Goal: Task Accomplishment & Management: Complete application form

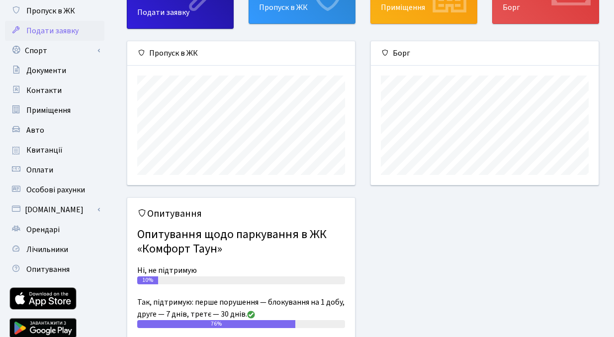
scroll to position [72, 0]
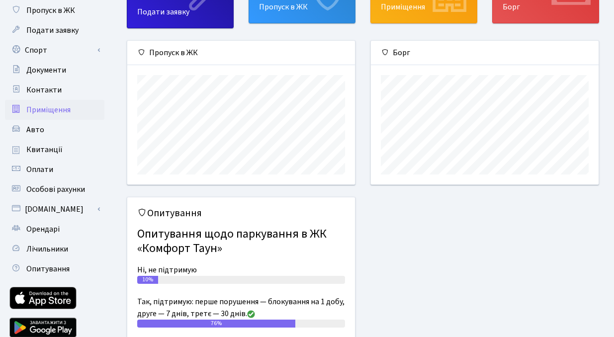
click at [60, 104] on span "Приміщення" at bounding box center [48, 109] width 44 height 11
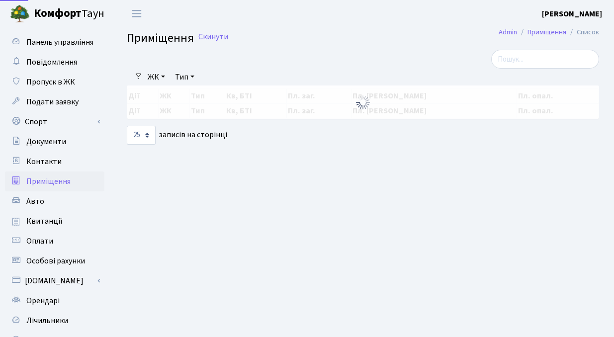
select select "25"
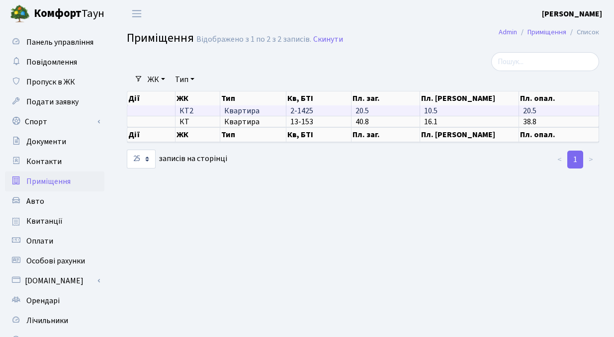
click at [248, 112] on span "Квартира" at bounding box center [253, 111] width 58 height 8
click at [404, 114] on td "20.5" at bounding box center [385, 110] width 69 height 10
click at [199, 105] on th "ЖК" at bounding box center [197, 98] width 45 height 14
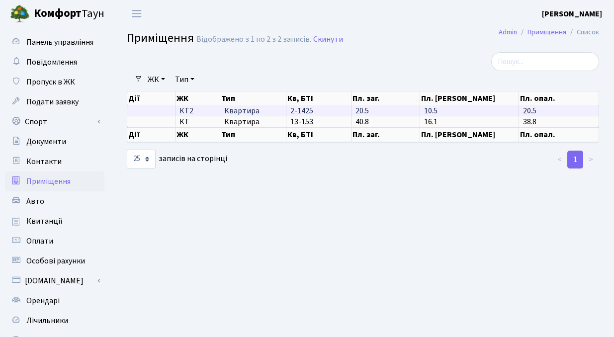
click at [192, 107] on span "КТ2" at bounding box center [197, 111] width 36 height 8
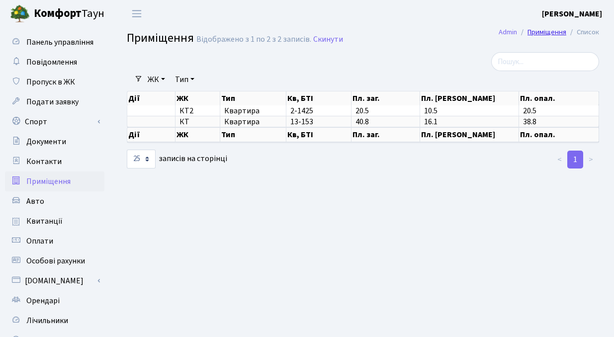
click at [543, 30] on link "Приміщення" at bounding box center [546, 32] width 39 height 10
select select "25"
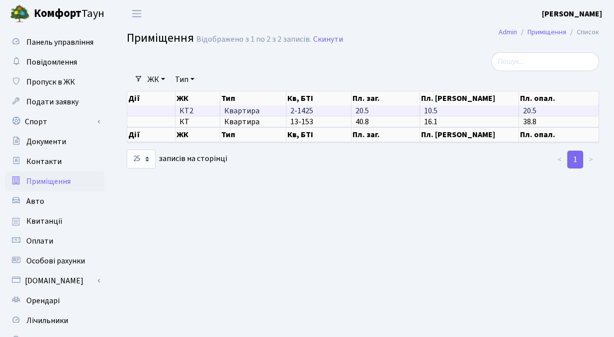
click at [533, 112] on span "20.5" at bounding box center [529, 110] width 13 height 11
click at [186, 111] on span "КТ2" at bounding box center [197, 111] width 36 height 8
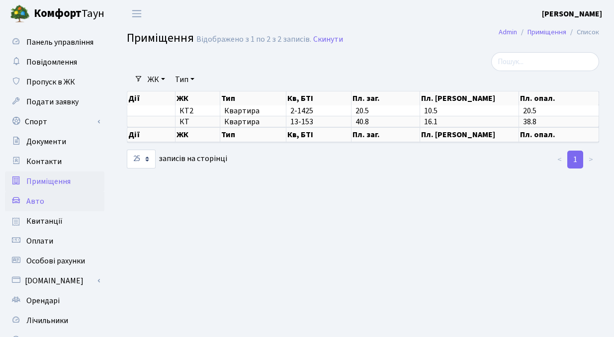
click at [38, 202] on span "Авто" at bounding box center [35, 201] width 18 height 11
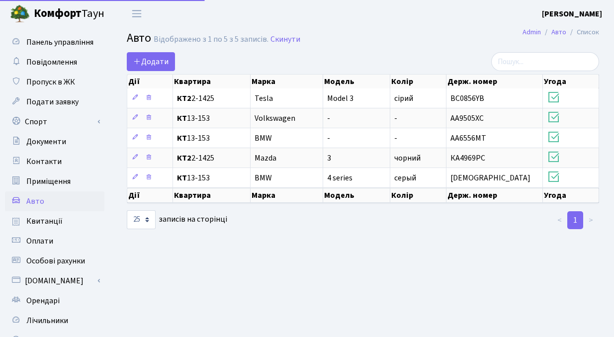
select select "25"
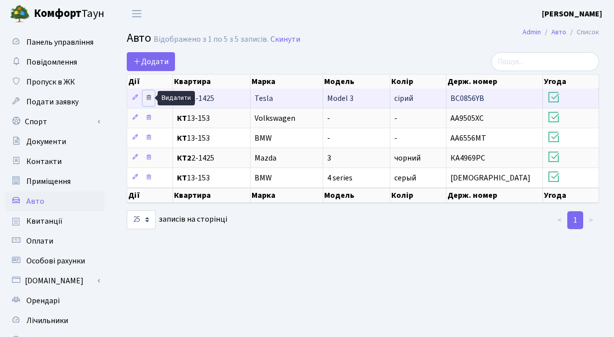
click at [148, 97] on icon at bounding box center [148, 97] width 7 height 7
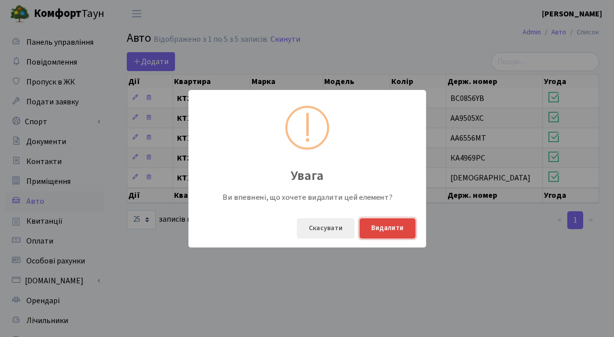
click at [389, 230] on button "Видалити" at bounding box center [387, 228] width 56 height 20
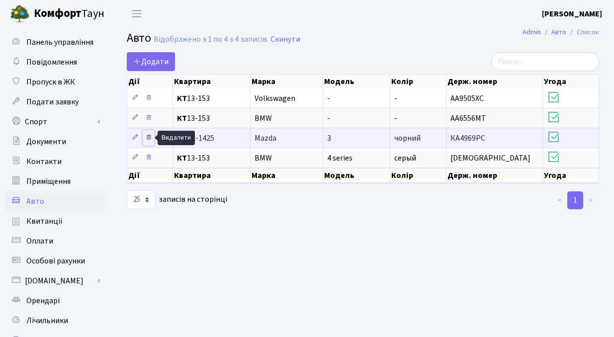
click at [148, 136] on icon at bounding box center [148, 137] width 7 height 7
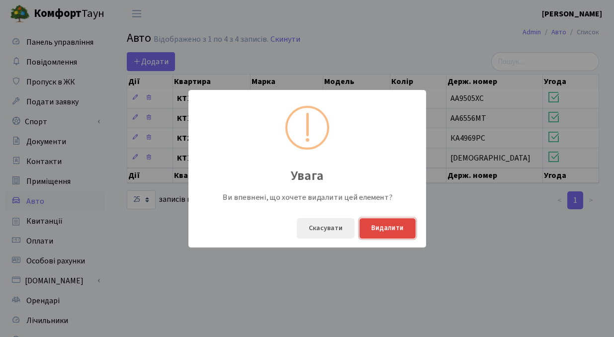
click at [386, 229] on button "Видалити" at bounding box center [387, 228] width 56 height 20
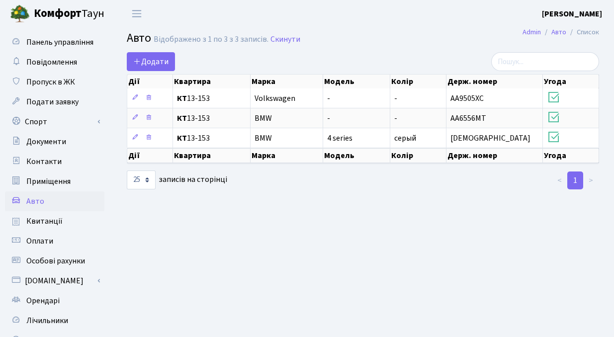
click at [294, 224] on main "Admin Авто Список Авто Відображено з 1 по 3 з 3 записів. Скинути Додати Дії Ква…" at bounding box center [363, 224] width 502 height 395
click at [54, 39] on span "Панель управління" at bounding box center [59, 42] width 67 height 11
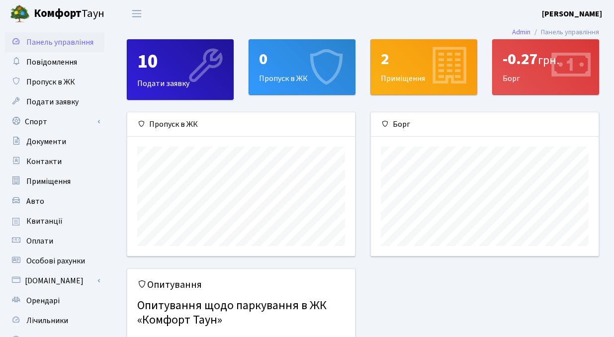
scroll to position [144, 228]
click at [430, 73] on icon at bounding box center [447, 66] width 47 height 47
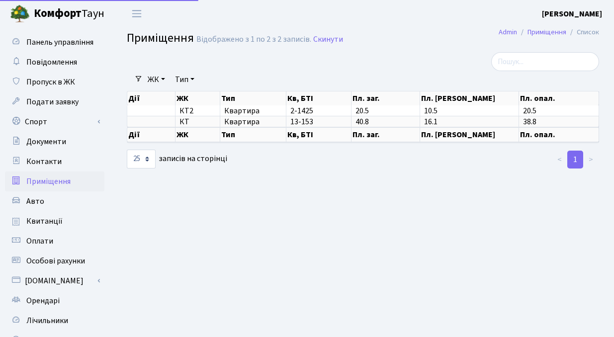
select select "25"
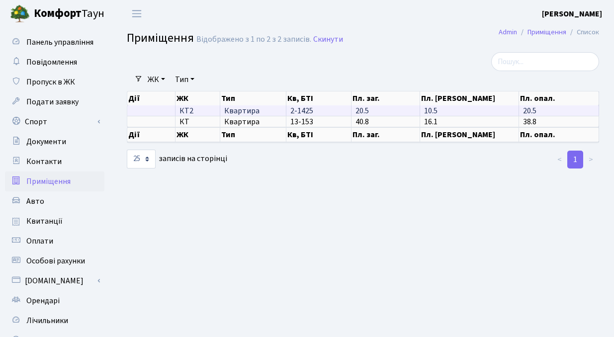
click at [191, 111] on span "КТ2" at bounding box center [197, 111] width 36 height 8
click at [489, 110] on td "10.5" at bounding box center [469, 110] width 98 height 10
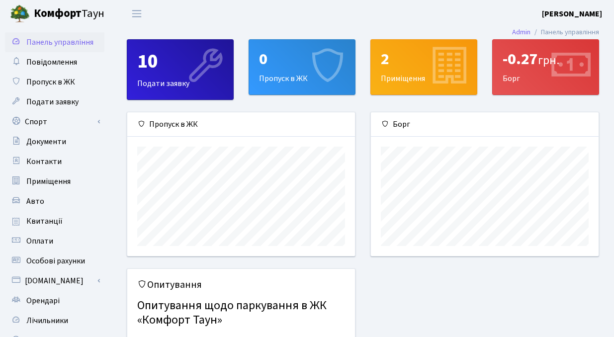
scroll to position [144, 228]
click at [553, 86] on icon at bounding box center [569, 66] width 47 height 47
click at [536, 63] on div "-0.27 грн." at bounding box center [545, 59] width 86 height 19
click at [284, 58] on div "0" at bounding box center [302, 59] width 86 height 19
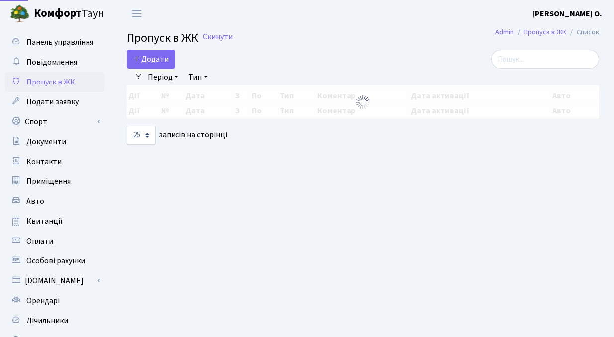
select select "25"
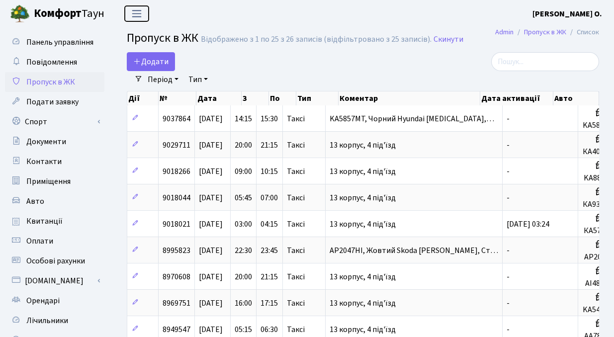
click at [137, 8] on span "Переключити навігацію" at bounding box center [136, 13] width 15 height 11
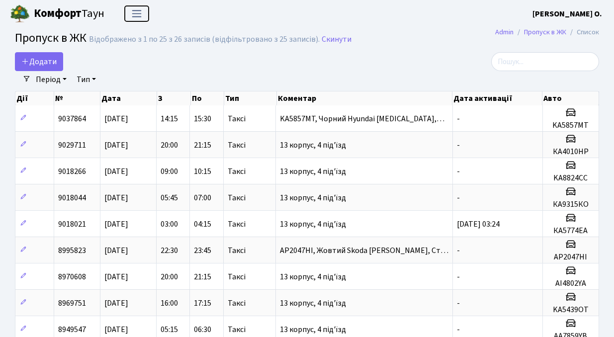
click at [133, 12] on span "Переключити навігацію" at bounding box center [136, 13] width 15 height 11
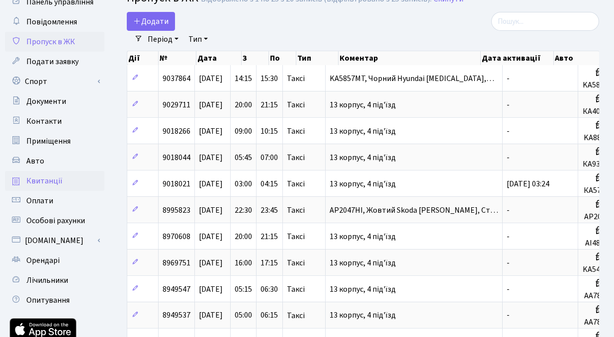
scroll to position [63, 0]
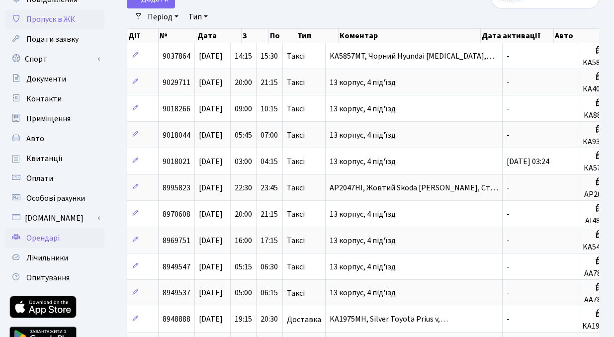
click at [52, 239] on span "Орендарі" at bounding box center [42, 238] width 33 height 11
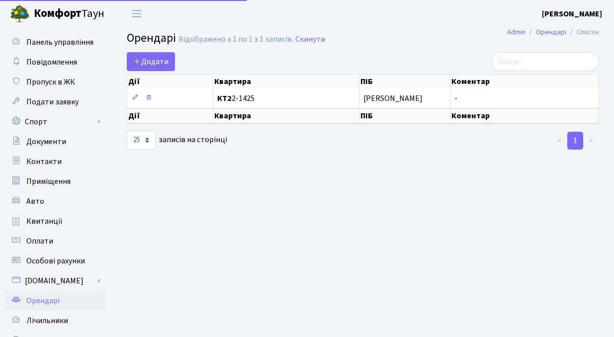
select select "25"
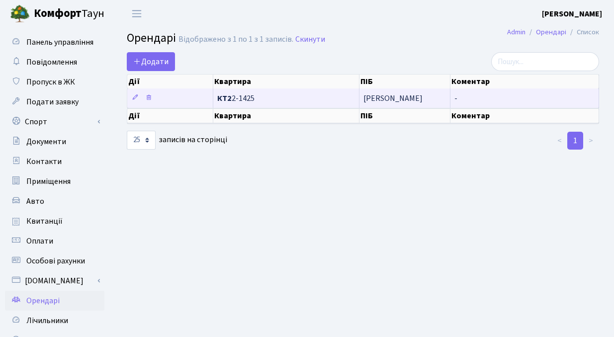
click at [243, 96] on span "КТ2 2-1425" at bounding box center [286, 98] width 138 height 8
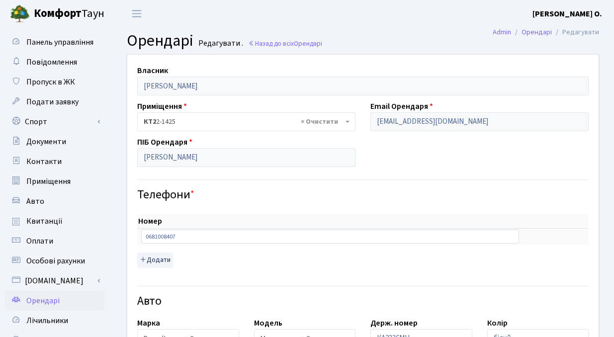
select select "2022"
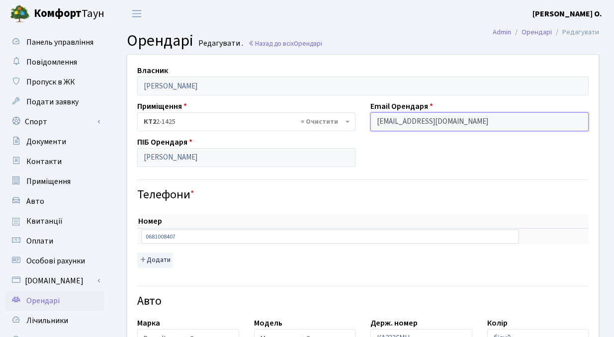
drag, startPoint x: 491, startPoint y: 122, endPoint x: 358, endPoint y: 121, distance: 132.7
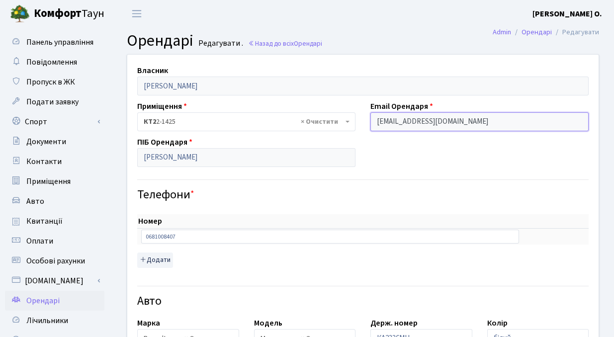
click at [449, 115] on input "[EMAIL_ADDRESS][DOMAIN_NAME]" at bounding box center [479, 121] width 218 height 19
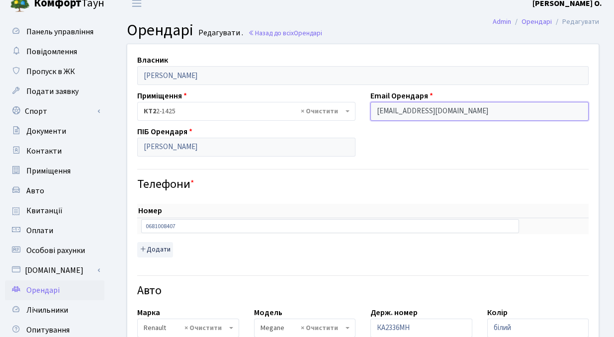
scroll to position [16, 0]
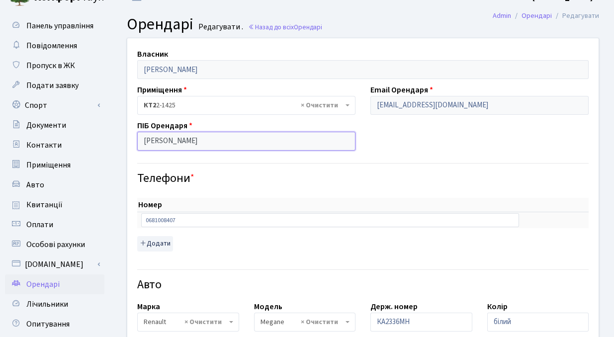
drag, startPoint x: 169, startPoint y: 141, endPoint x: 123, endPoint y: 139, distance: 46.3
click at [123, 139] on div "Власник [PERSON_NAME] [PERSON_NAME] Приміщення - <b>КТ2</b>&nbsp;&nbsp;&nbsp;2-…" at bounding box center [363, 332] width 486 height 589
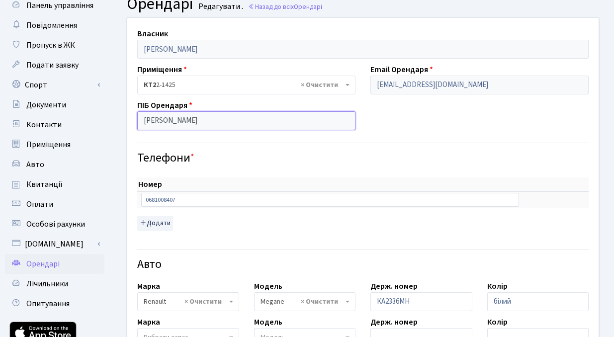
scroll to position [0, 0]
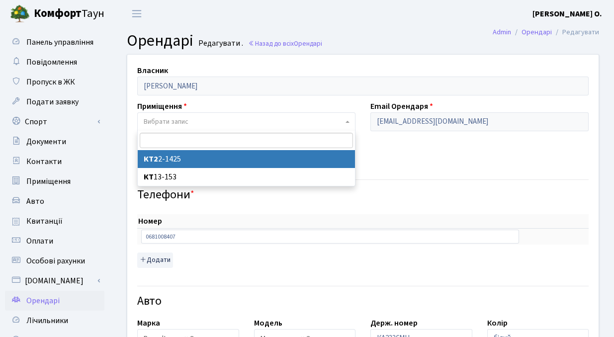
select select "13040"
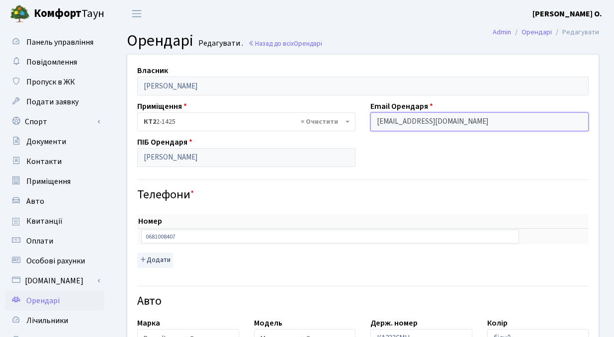
click at [452, 122] on input "Tatyanapetrovskaya95@gmail.com" at bounding box center [479, 121] width 218 height 19
drag, startPoint x: 495, startPoint y: 122, endPoint x: 349, endPoint y: 116, distance: 145.7
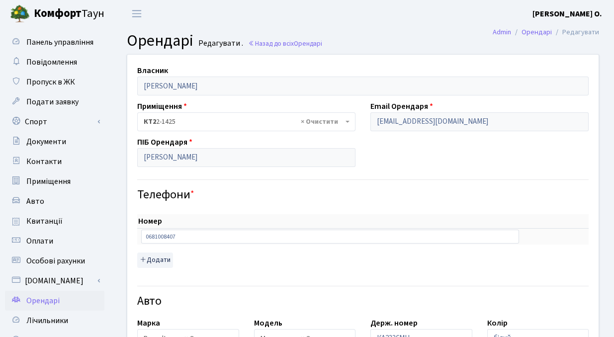
click at [215, 43] on small "Редагувати ." at bounding box center [219, 43] width 47 height 9
click at [173, 236] on input "0681008407" at bounding box center [330, 237] width 378 height 14
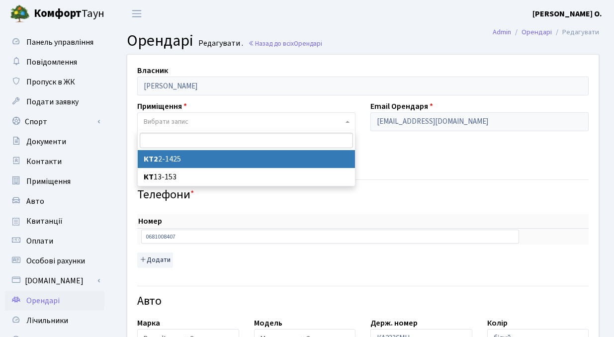
click at [180, 141] on input "search" at bounding box center [246, 140] width 213 height 15
select select "13040"
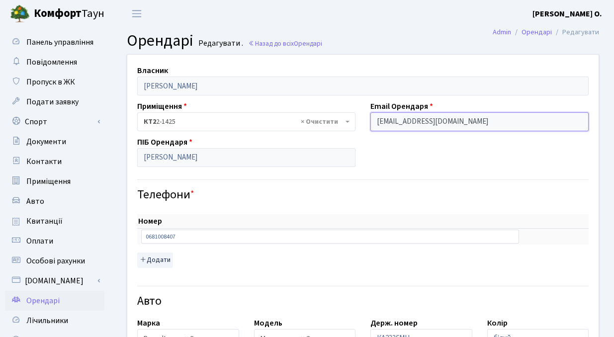
click at [447, 116] on input "Tatyanapetrovskaya95@gmail.com" at bounding box center [479, 121] width 218 height 19
click at [459, 123] on input "Tatyanapetrovskaya95@gmail.com" at bounding box center [479, 121] width 218 height 19
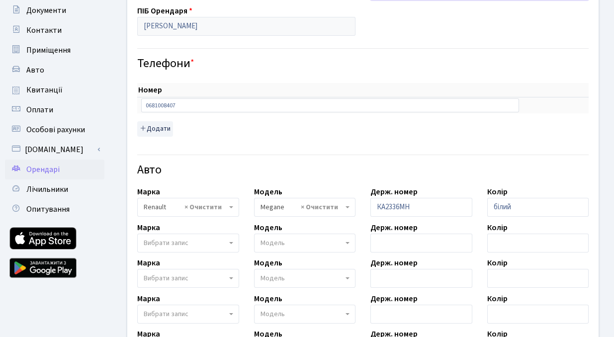
scroll to position [135, 0]
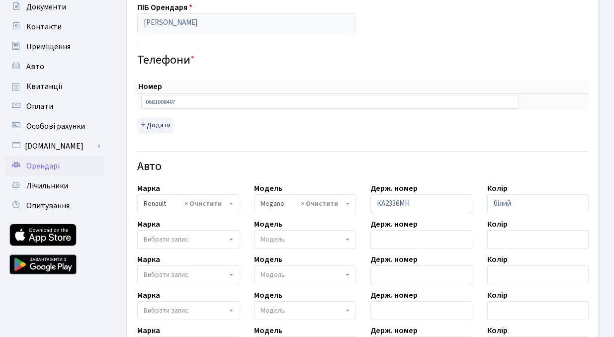
select select
click at [222, 162] on h4 "Авто" at bounding box center [362, 167] width 451 height 14
drag, startPoint x: 432, startPoint y: 203, endPoint x: 352, endPoint y: 203, distance: 80.0
click at [352, 203] on div "Власник Костромін Віталій Олександрович Приміщення - <b>КТ2</b>&nbsp;&nbsp;&nbs…" at bounding box center [363, 214] width 486 height 589
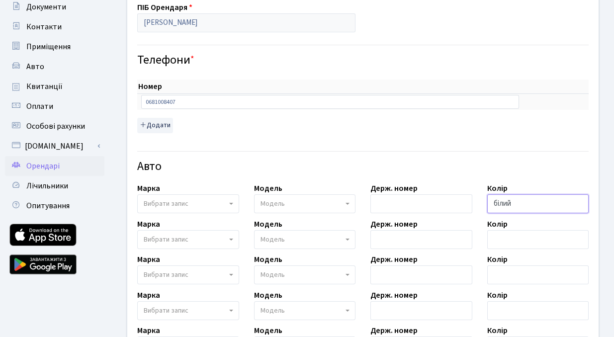
drag, startPoint x: 521, startPoint y: 203, endPoint x: 447, endPoint y: 203, distance: 73.6
click at [447, 203] on div "Власник Костромін Віталій Олександрович Приміщення - <b>КТ2</b>&nbsp;&nbsp;&nbs…" at bounding box center [363, 214] width 486 height 589
click at [465, 180] on div "Власник Костромін Віталій Олександрович Приміщення - <b>КТ2</b>&nbsp;&nbsp;&nbs…" at bounding box center [363, 214] width 486 height 589
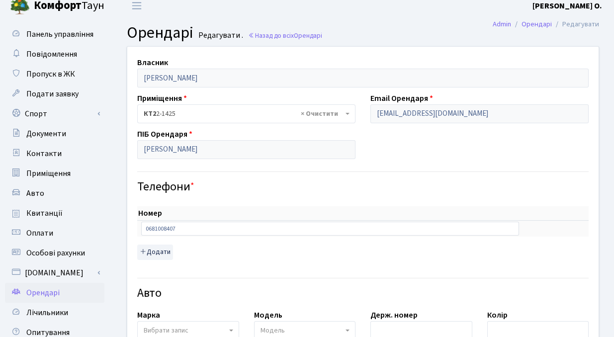
scroll to position [0, 0]
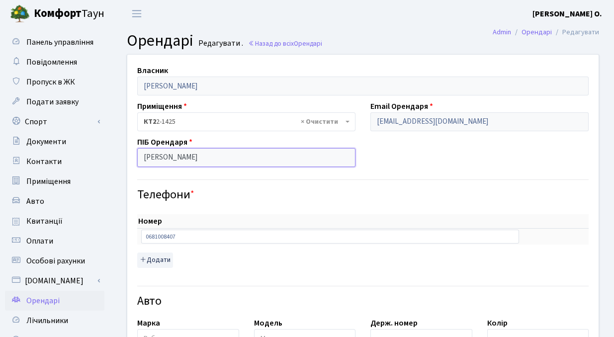
click at [190, 160] on input "Тетяна" at bounding box center [246, 157] width 218 height 19
drag, startPoint x: 173, startPoint y: 160, endPoint x: 104, endPoint y: 153, distance: 69.4
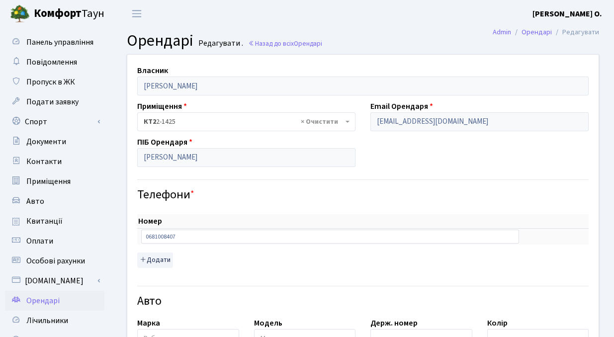
click at [186, 138] on label "ПІБ Орендаря" at bounding box center [164, 142] width 55 height 12
click at [216, 43] on small "Редагувати ." at bounding box center [219, 43] width 47 height 9
click at [164, 43] on span "Орендарі" at bounding box center [160, 40] width 67 height 23
click at [217, 123] on span "× КТ2 2-1425" at bounding box center [243, 122] width 199 height 10
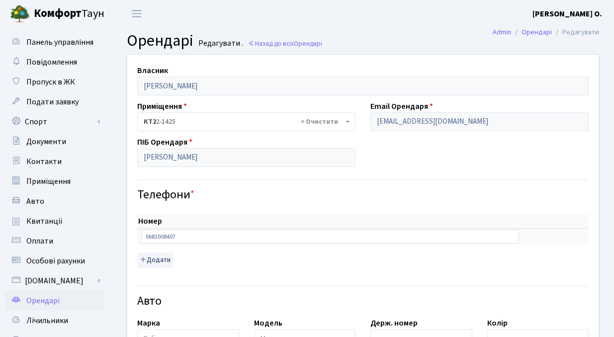
click at [217, 123] on span "× КТ2 2-1425" at bounding box center [243, 122] width 199 height 10
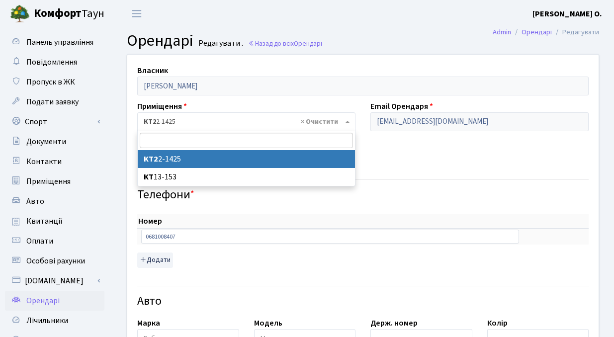
click at [222, 121] on span "× КТ2 2-1425" at bounding box center [243, 122] width 199 height 10
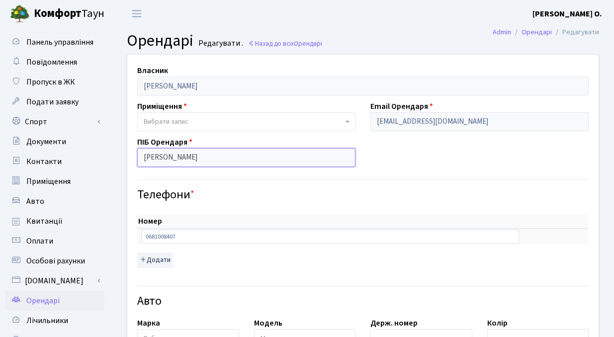
click at [234, 154] on input "Тетяна" at bounding box center [246, 157] width 218 height 19
drag, startPoint x: 198, startPoint y: 160, endPoint x: 118, endPoint y: 157, distance: 80.1
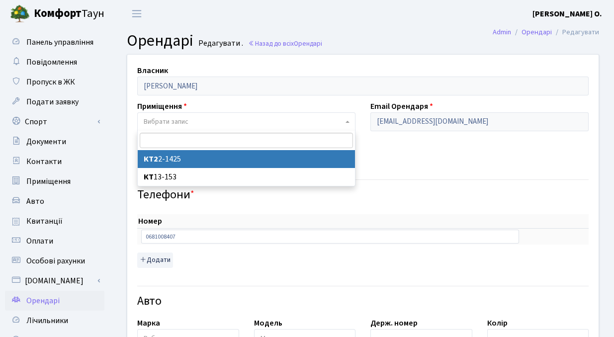
click at [168, 126] on span "Вибрати запис" at bounding box center [166, 122] width 45 height 10
select select "13040"
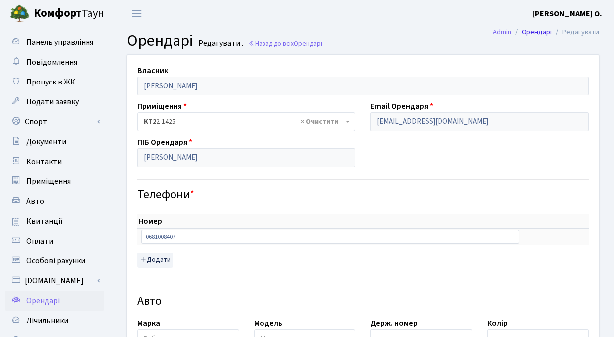
click at [534, 33] on link "Орендарі" at bounding box center [536, 32] width 30 height 10
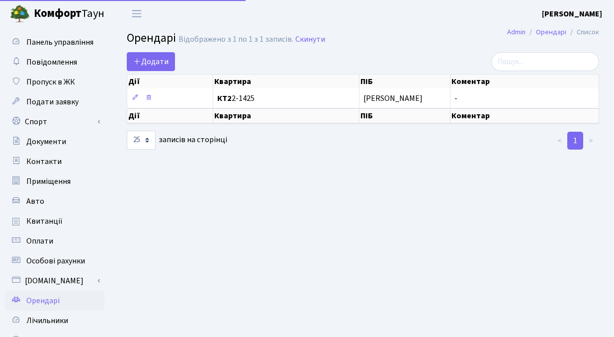
select select "25"
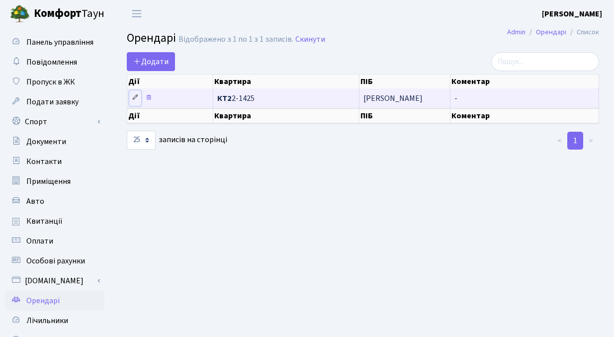
click at [134, 95] on icon at bounding box center [135, 97] width 7 height 7
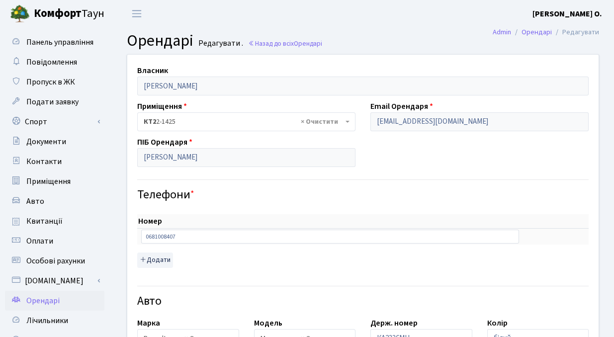
select select "2022"
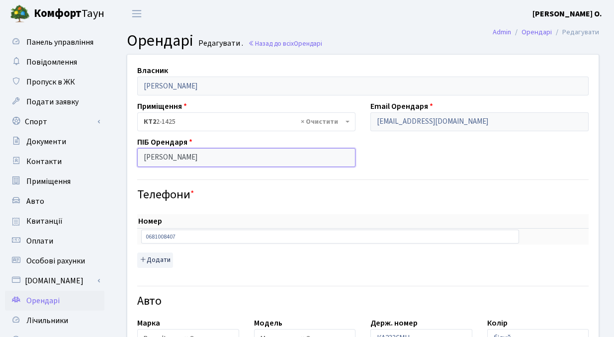
drag, startPoint x: 171, startPoint y: 157, endPoint x: 118, endPoint y: 156, distance: 52.7
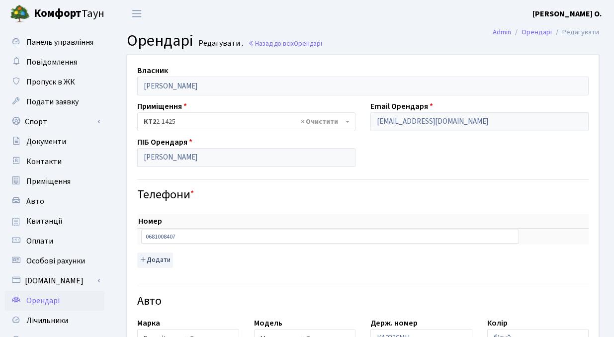
click at [156, 261] on button "Додати" at bounding box center [155, 259] width 36 height 15
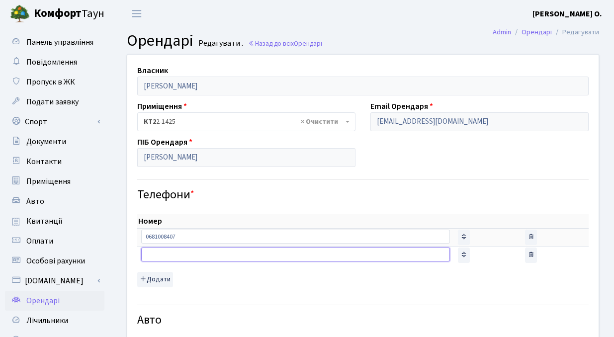
click at [227, 250] on input "text" at bounding box center [295, 255] width 309 height 14
drag, startPoint x: 201, startPoint y: 235, endPoint x: 119, endPoint y: 236, distance: 82.5
click at [160, 253] on input "text" at bounding box center [295, 255] width 309 height 14
click at [173, 236] on input "text" at bounding box center [295, 237] width 309 height 14
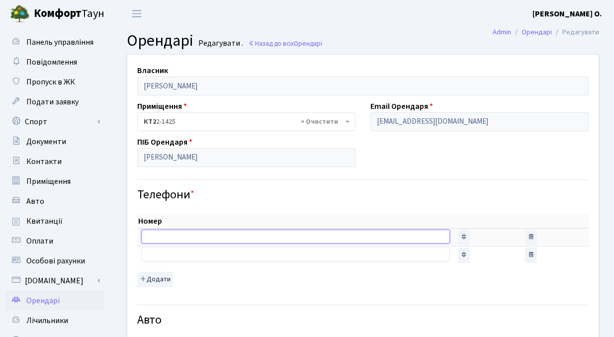
paste input "+380 66 882 75 20"
type input "+380 66 882 75 20"
click at [396, 190] on h4 "Телефони *" at bounding box center [362, 195] width 451 height 14
click at [187, 138] on label "ПІБ Орендаря" at bounding box center [164, 142] width 55 height 12
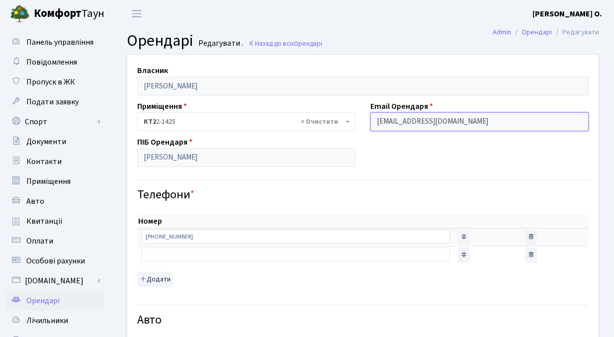
click at [471, 125] on input "Tatyanapetrovskaya95@gmail.com" at bounding box center [479, 121] width 218 height 19
click at [473, 121] on input "Tatyanapetrovskaya95@gmail.com" at bounding box center [479, 121] width 218 height 19
drag, startPoint x: 492, startPoint y: 122, endPoint x: 397, endPoint y: 122, distance: 94.4
click at [397, 122] on input "Tatyanapetrovskaya95@gmail.com" at bounding box center [479, 121] width 218 height 19
click at [474, 119] on input "Tatyanapetrovskaya95@gmail.com" at bounding box center [479, 121] width 218 height 19
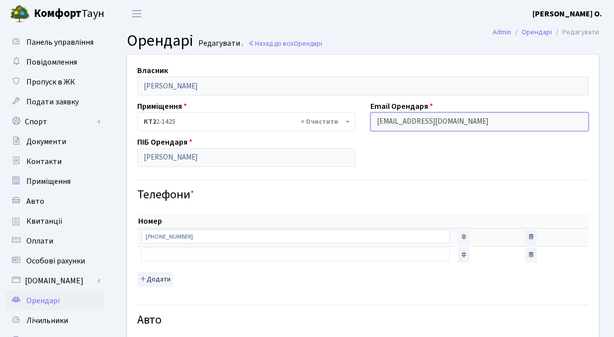
drag, startPoint x: 496, startPoint y: 122, endPoint x: 360, endPoint y: 117, distance: 135.3
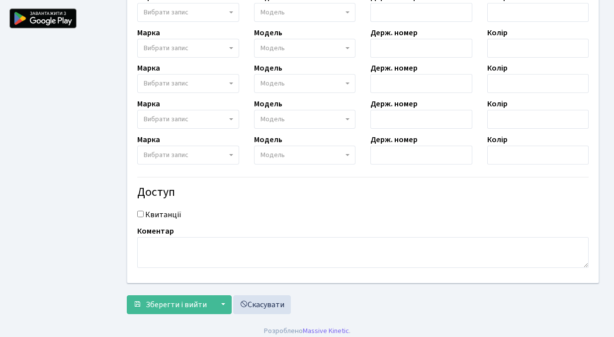
scroll to position [387, 0]
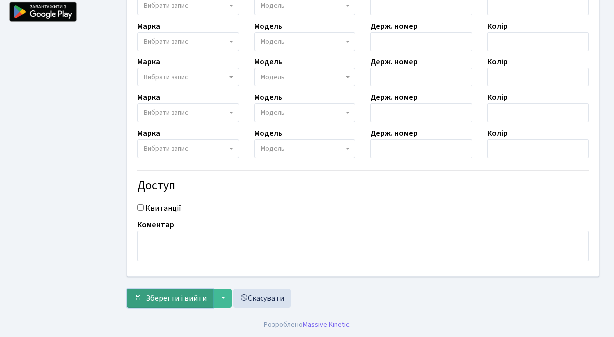
click at [199, 299] on span "Зберегти і вийти" at bounding box center [176, 298] width 61 height 11
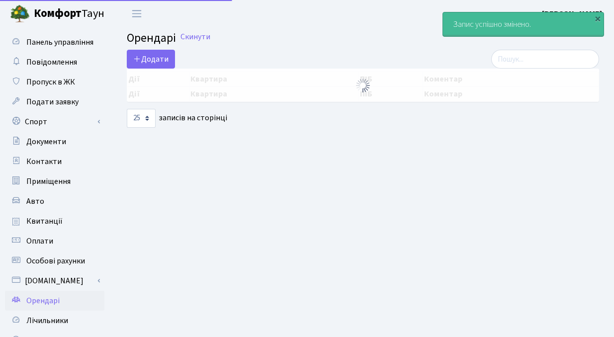
select select "25"
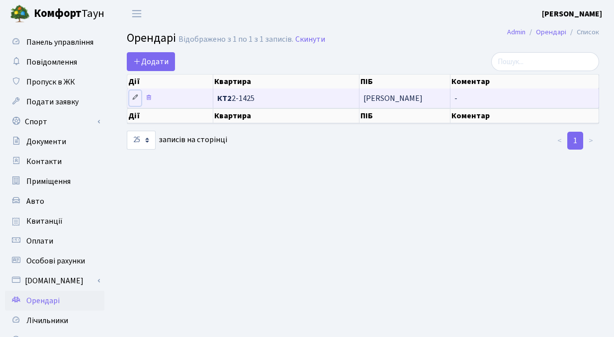
click at [134, 96] on icon at bounding box center [135, 97] width 7 height 7
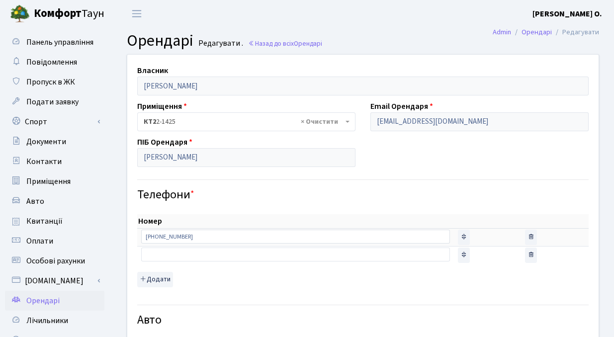
select select "2022"
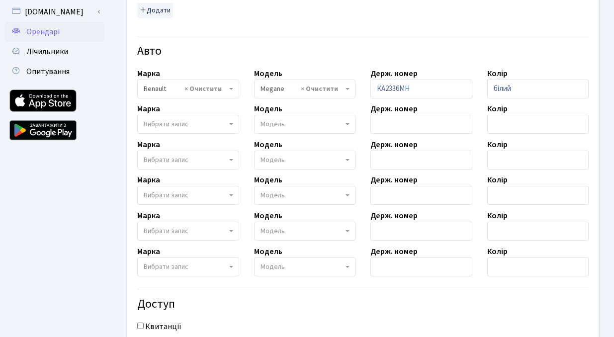
scroll to position [387, 0]
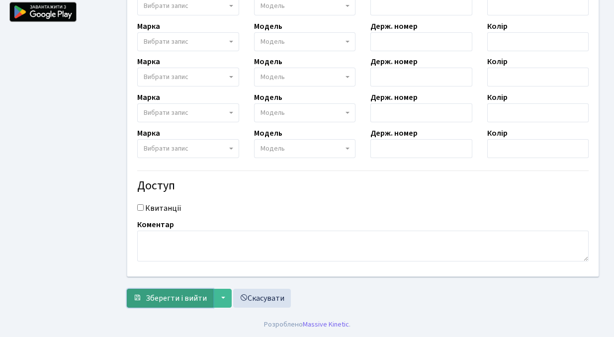
click at [183, 295] on span "Зберегти і вийти" at bounding box center [176, 298] width 61 height 11
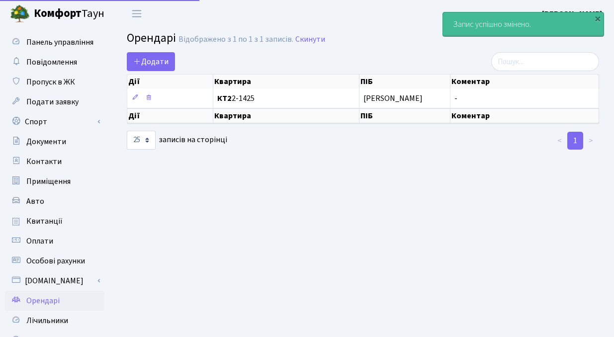
select select "25"
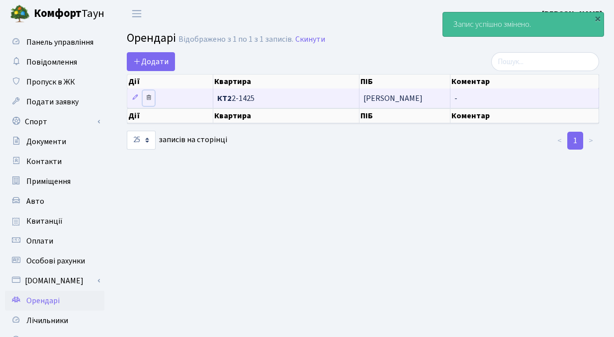
click at [149, 97] on icon at bounding box center [148, 97] width 7 height 7
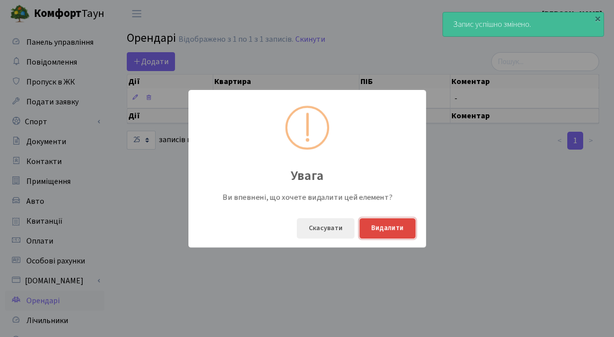
click at [380, 225] on button "Видалити" at bounding box center [387, 228] width 56 height 20
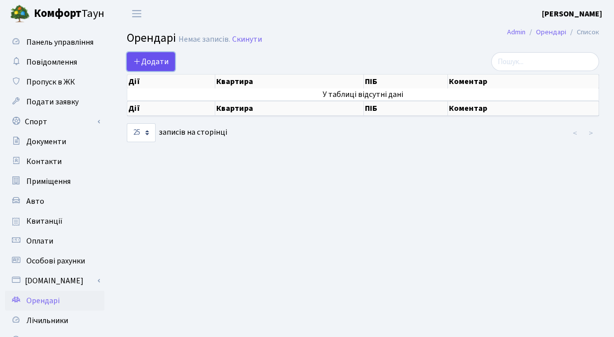
click at [160, 57] on span "Додати" at bounding box center [150, 61] width 35 height 11
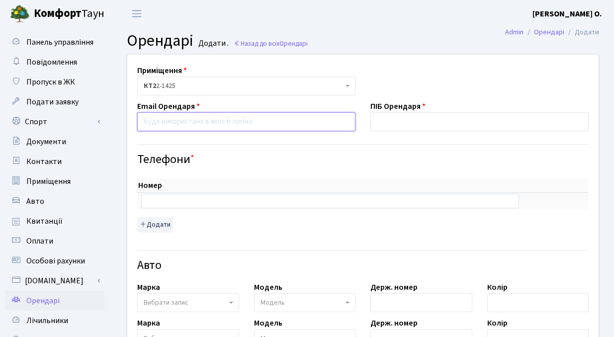
click at [222, 124] on input "email" at bounding box center [246, 121] width 218 height 19
type input "Каріна"
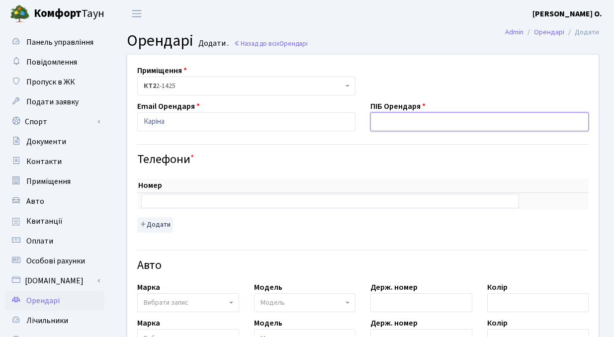
click at [405, 122] on input "text" at bounding box center [479, 121] width 218 height 19
type input "Каріна"
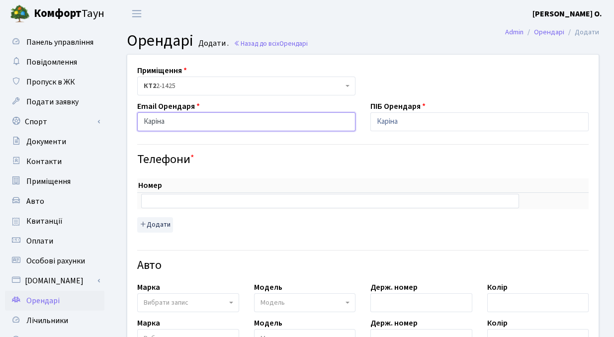
drag, startPoint x: 173, startPoint y: 119, endPoint x: 124, endPoint y: 118, distance: 49.2
click at [124, 118] on div "Приміщення <b>КТ2</b>&nbsp;&nbsp;&nbsp;2-1425 <b>КТ</b>&nbsp;&nbsp;&nbsp;&nbsp;…" at bounding box center [363, 332] width 486 height 554
paste input "[EMAIL_ADDRESS][DOMAIN_NAME]"
type input "[EMAIL_ADDRESS][DOMAIN_NAME]"
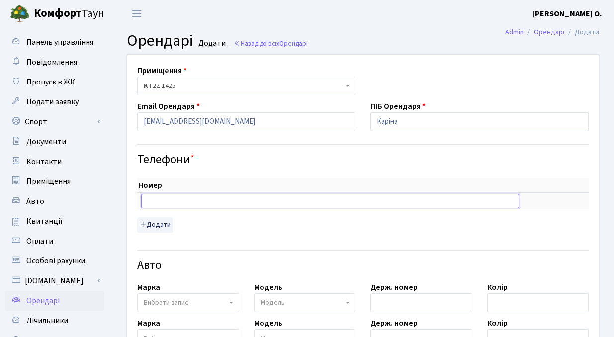
click at [181, 204] on input "text" at bounding box center [330, 201] width 378 height 14
click at [159, 203] on input "text" at bounding box center [330, 201] width 378 height 14
paste input "[PHONE_NUMBER]"
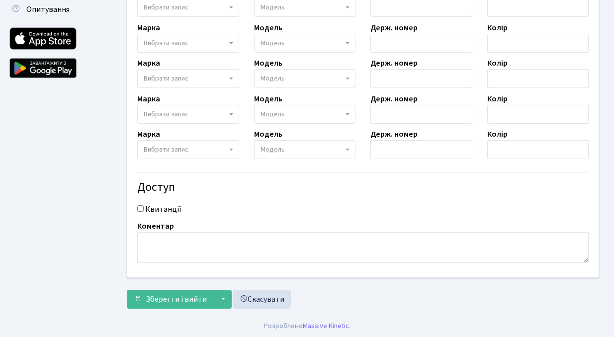
scroll to position [333, 0]
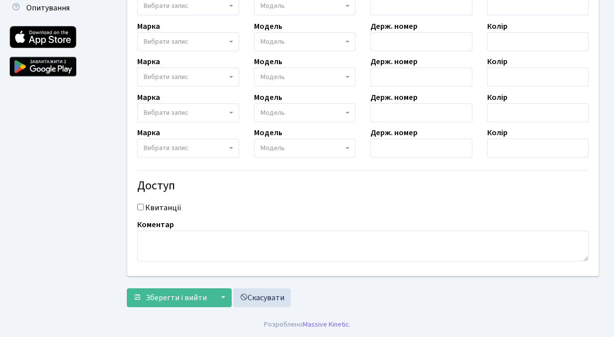
type input "[PHONE_NUMBER]"
click at [139, 206] on input "Квитанції" at bounding box center [140, 207] width 6 height 6
checkbox input "true"
click at [178, 298] on span "Зберегти і вийти" at bounding box center [176, 297] width 61 height 11
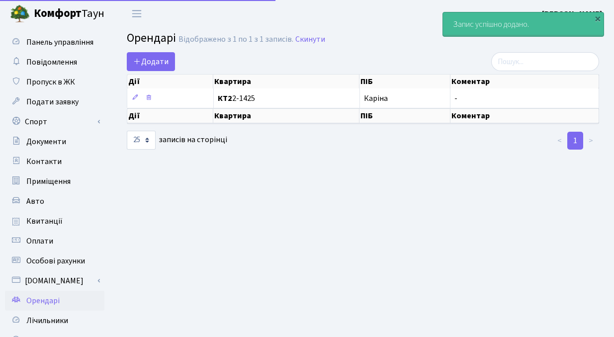
select select "25"
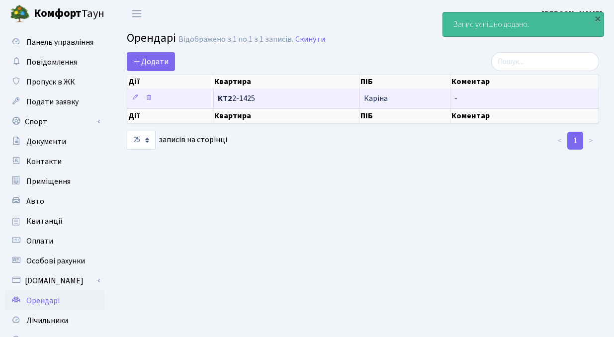
click at [244, 99] on span "КТ2 2-1425" at bounding box center [287, 98] width 138 height 8
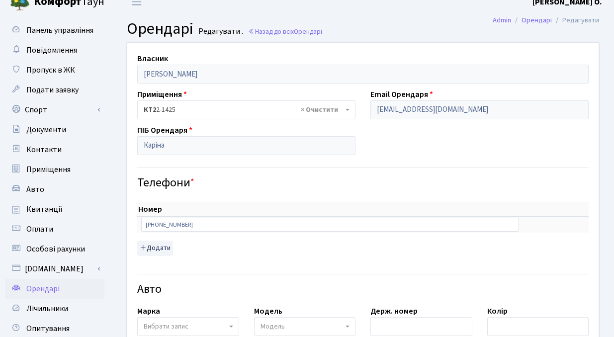
scroll to position [8, 0]
